Goal: Browse casually: Explore the website without a specific task or goal

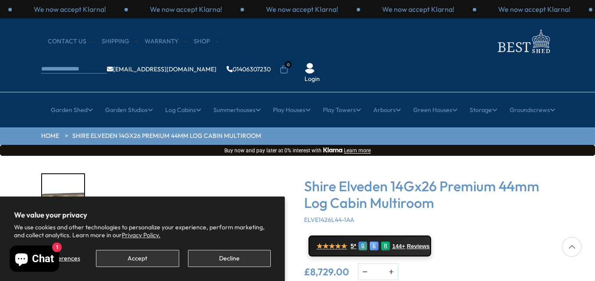
click at [164, 273] on section "We value your privacy We use cookies and other technologies to personalize your…" at bounding box center [142, 239] width 285 height 85
click at [156, 269] on section "We value your privacy We use cookies and other technologies to personalize your…" at bounding box center [142, 239] width 285 height 85
click at [150, 262] on button "Accept" at bounding box center [137, 258] width 83 height 17
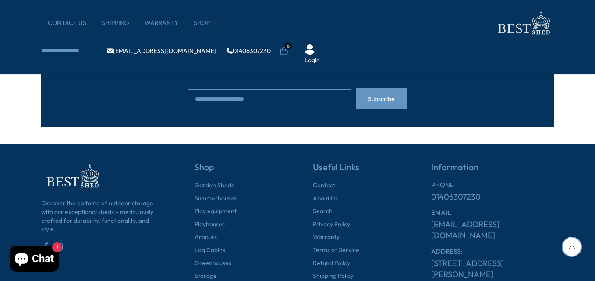
scroll to position [1577, 0]
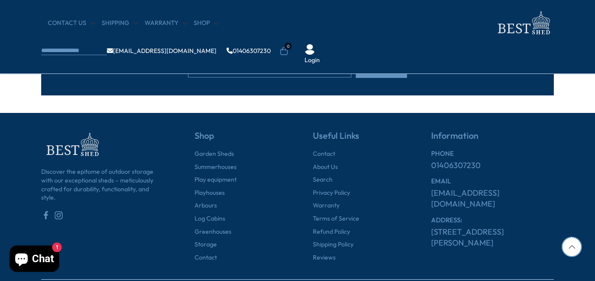
click at [531, 123] on div "Discover the epitome of outdoor storage with our exceptional sheds – meticulous…" at bounding box center [297, 196] width 513 height 167
